Goal: Task Accomplishment & Management: Manage account settings

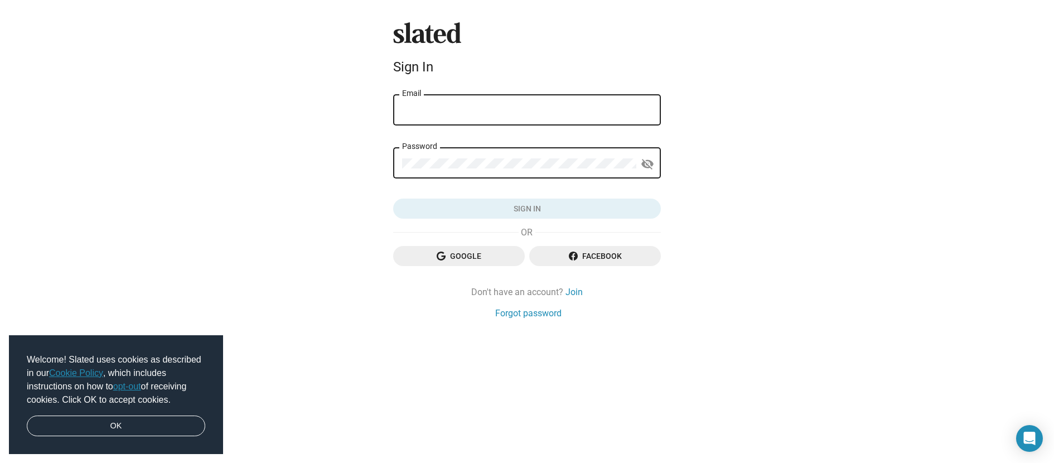
click at [484, 112] on input "Email" at bounding box center [527, 110] width 250 height 10
type input "[EMAIL_ADDRESS][DOMAIN_NAME]"
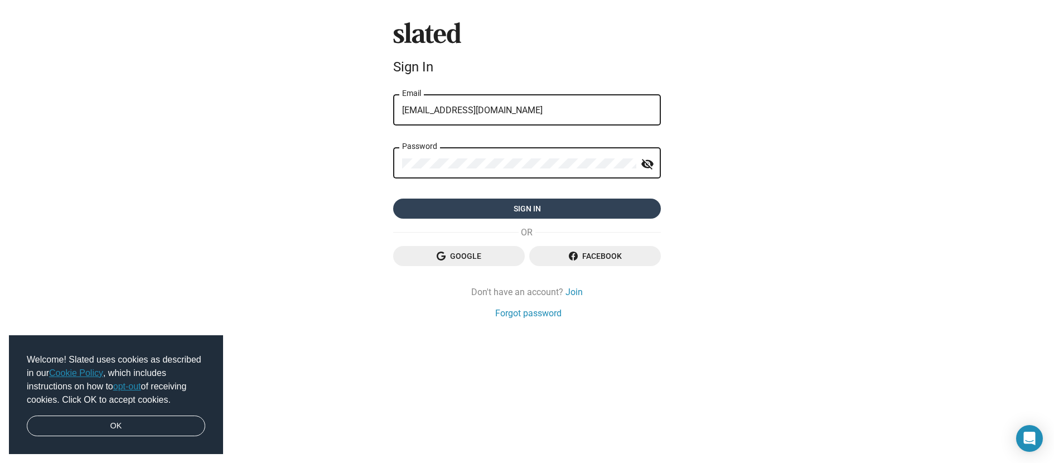
click at [522, 212] on span "Sign in" at bounding box center [527, 209] width 250 height 20
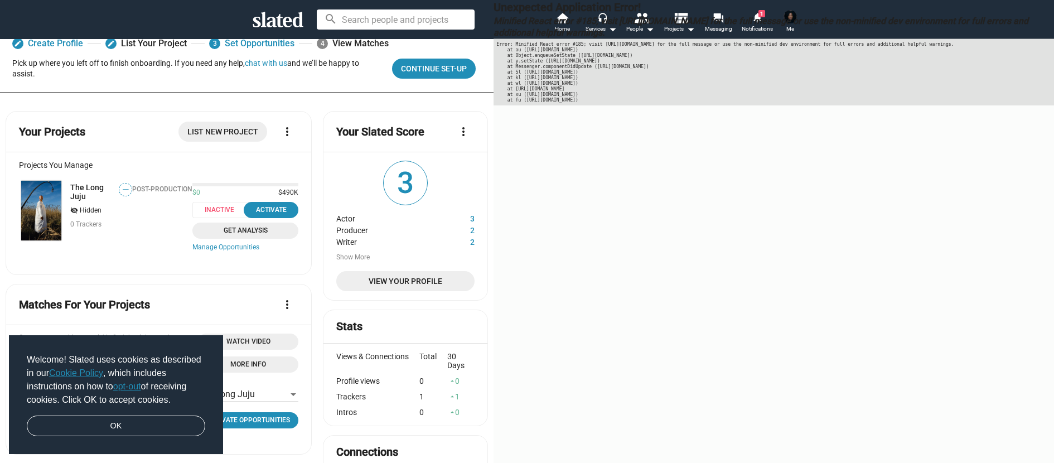
scroll to position [30, 0]
